Goal: Information Seeking & Learning: Learn about a topic

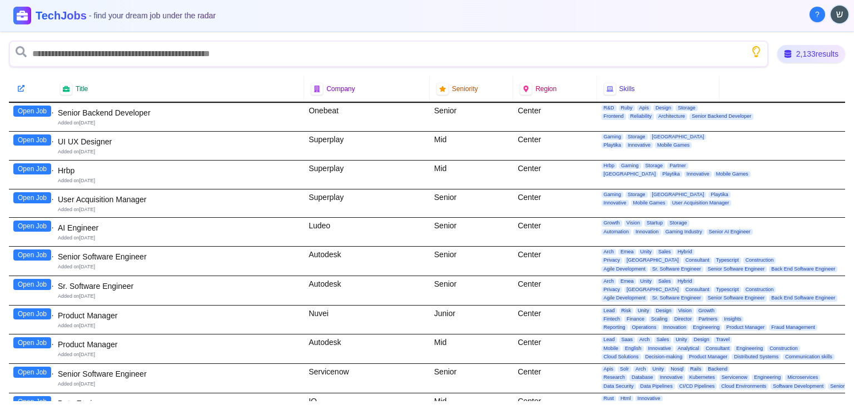
scroll to position [278, 0]
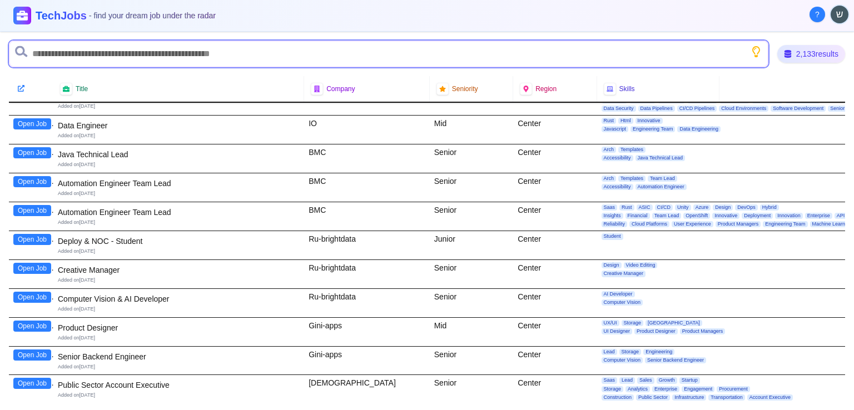
click at [61, 54] on input "text" at bounding box center [389, 54] width 760 height 27
type input "**"
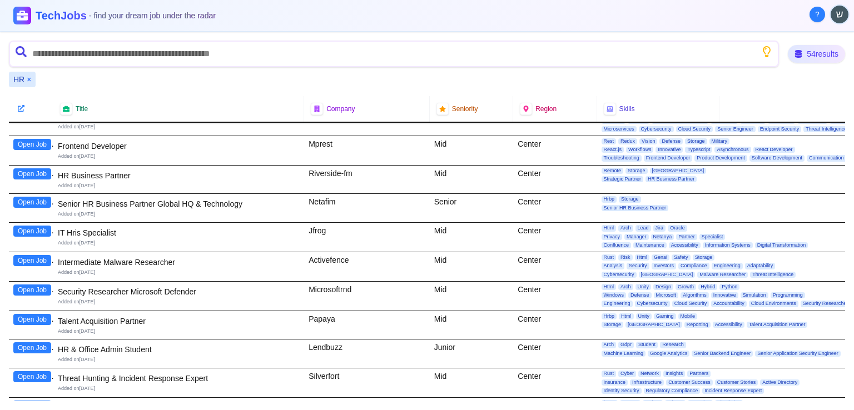
click at [20, 173] on button "Open Job" at bounding box center [32, 173] width 38 height 11
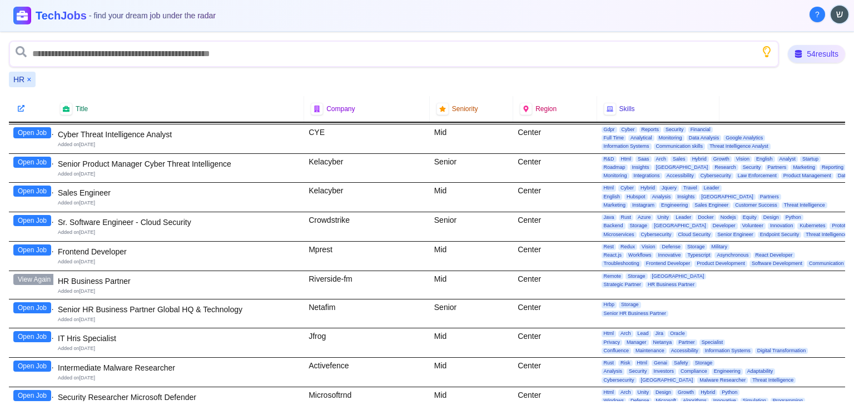
scroll to position [0, 0]
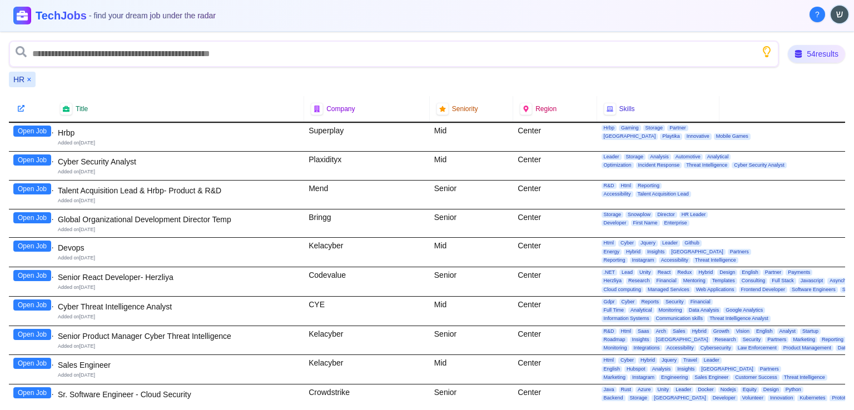
click at [36, 130] on button "Open Job" at bounding box center [32, 131] width 38 height 11
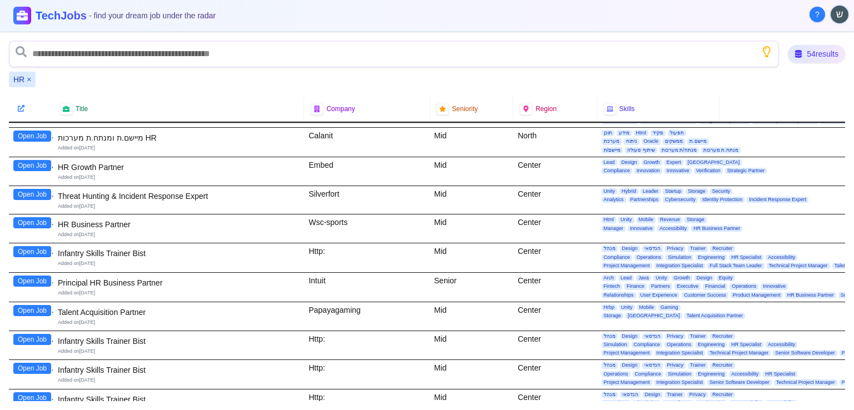
scroll to position [667, 0]
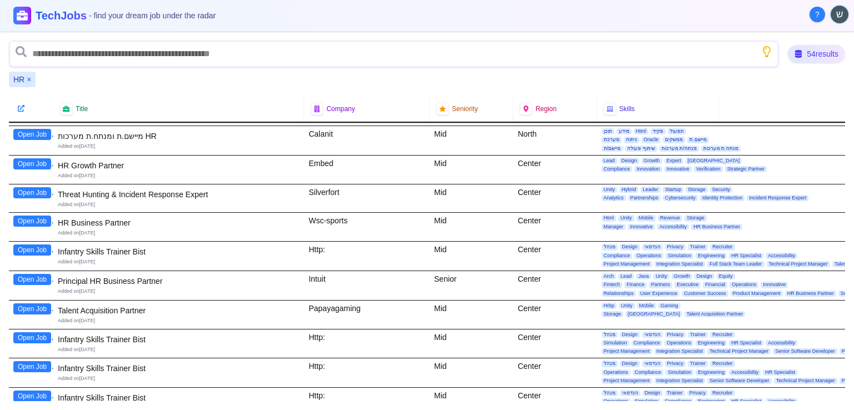
click at [41, 217] on button "Open Job" at bounding box center [32, 221] width 38 height 11
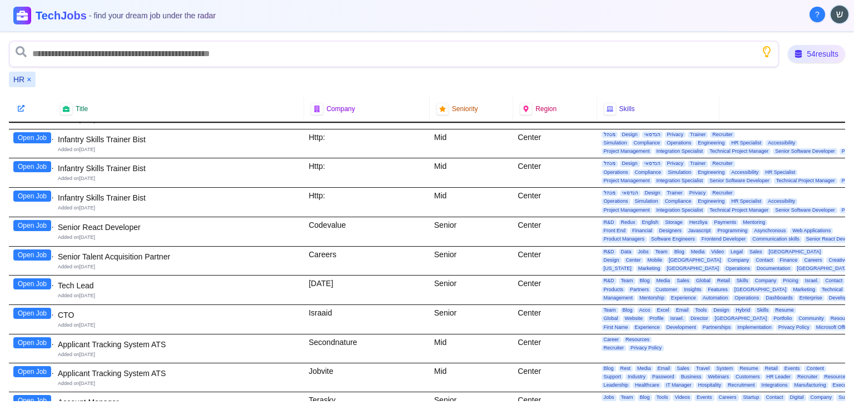
scroll to position [890, 0]
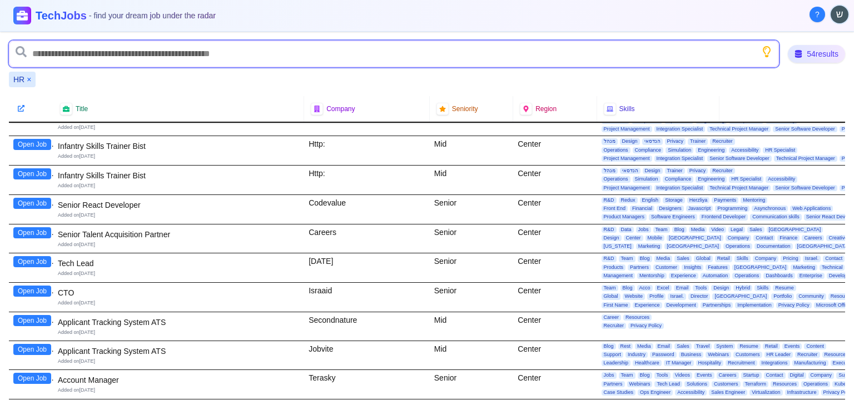
click at [62, 63] on input "text" at bounding box center [394, 54] width 770 height 27
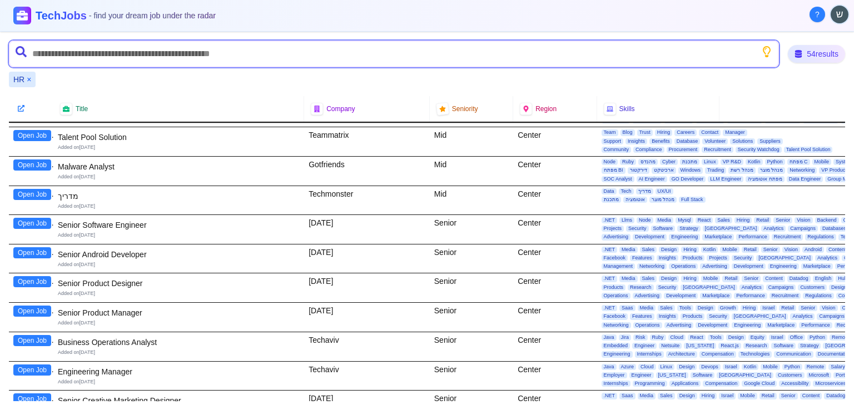
scroll to position [1317, 0]
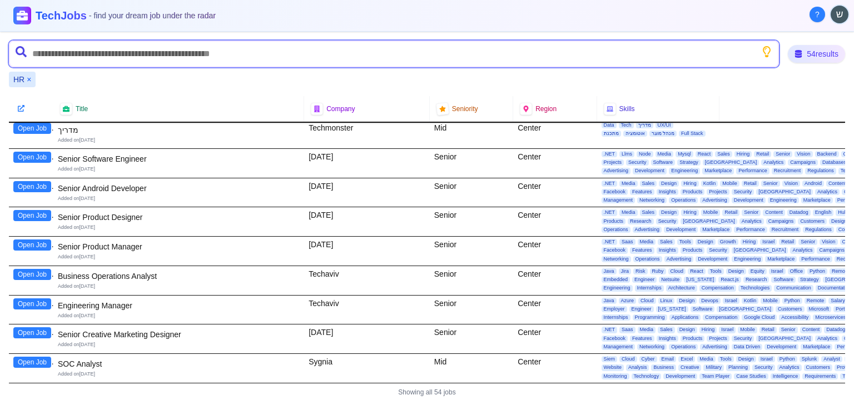
click at [108, 56] on input "text" at bounding box center [394, 54] width 770 height 27
type input "*"
type input "****"
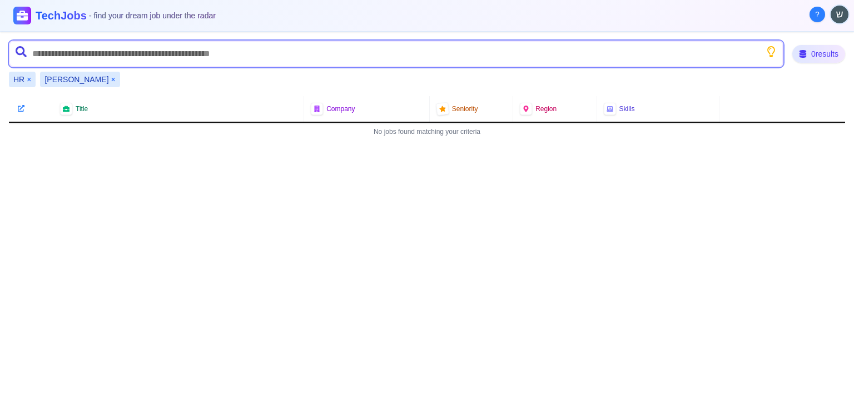
scroll to position [0, 0]
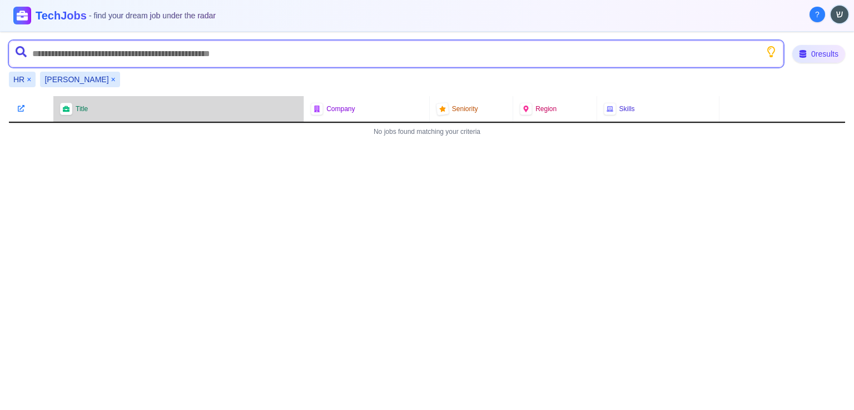
click at [227, 56] on input "text" at bounding box center [396, 54] width 775 height 27
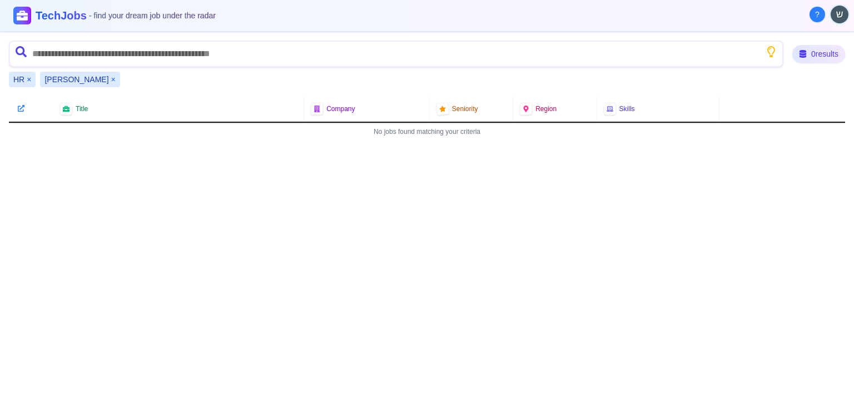
click at [111, 76] on button "×" at bounding box center [113, 79] width 4 height 11
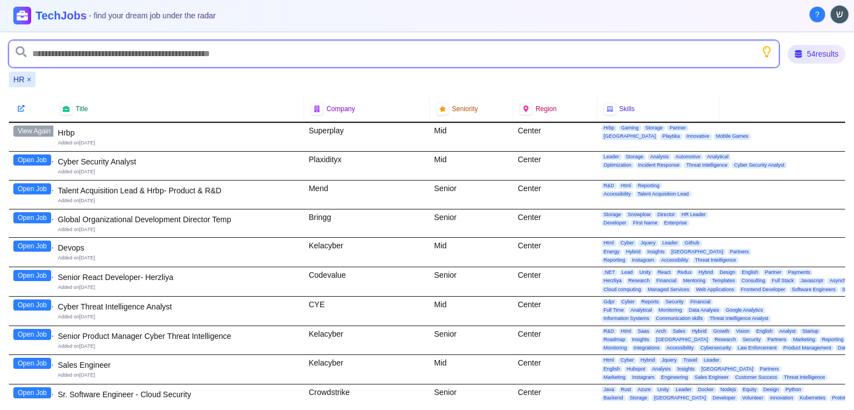
click at [78, 55] on input "text" at bounding box center [394, 54] width 770 height 27
paste input "**********"
type input "**********"
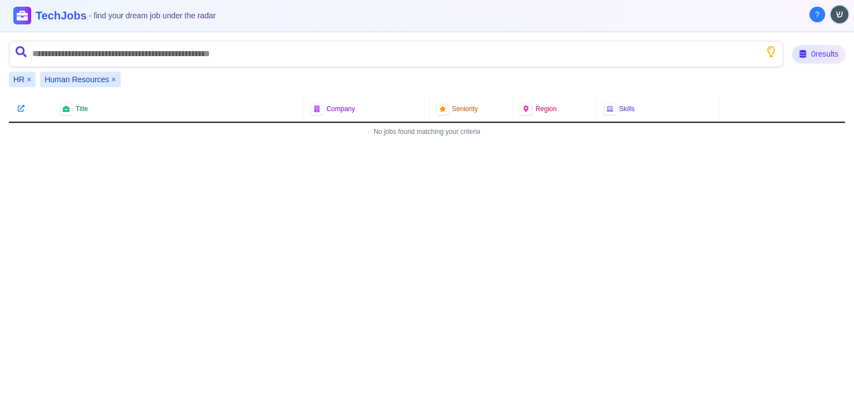
click at [110, 81] on div "Human Resources ×" at bounding box center [80, 80] width 80 height 16
click at [116, 78] on button "×" at bounding box center [113, 79] width 4 height 11
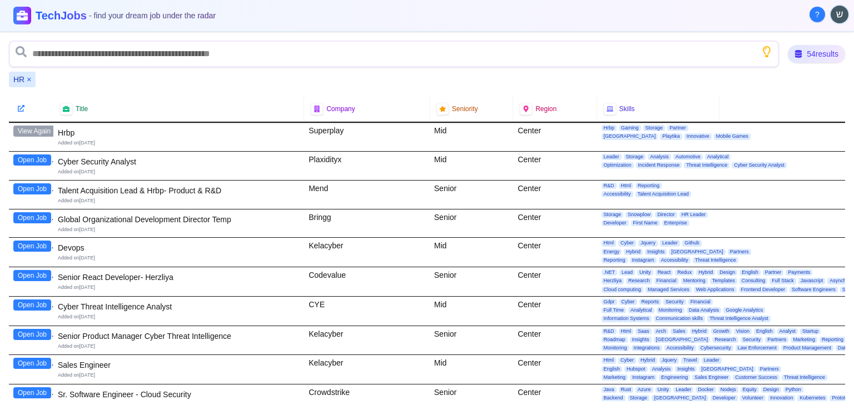
click at [38, 133] on button "View Again" at bounding box center [34, 131] width 42 height 11
